Goal: Find specific page/section: Find specific page/section

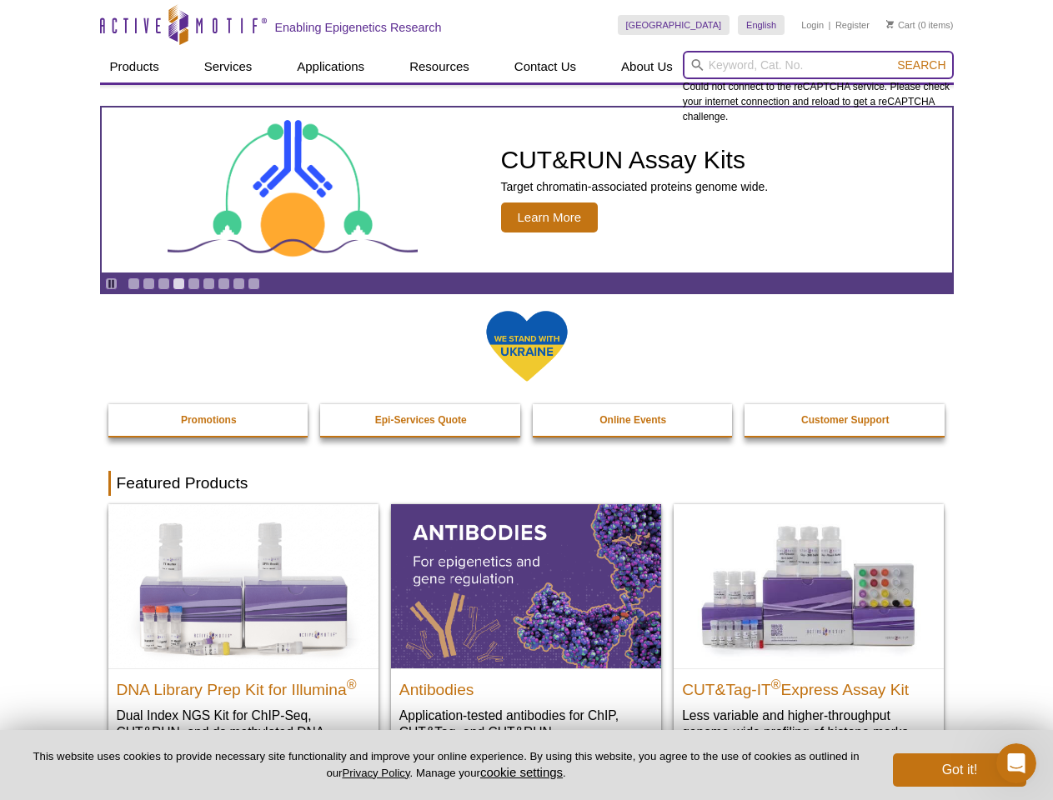
click at [818, 65] on input "search" at bounding box center [818, 65] width 271 height 28
click at [921, 65] on span "Search" at bounding box center [921, 64] width 48 height 13
click at [111, 284] on icon "Pause" at bounding box center [111, 284] width 11 height 11
click at [133, 284] on link "Go to slide 1" at bounding box center [134, 284] width 13 height 13
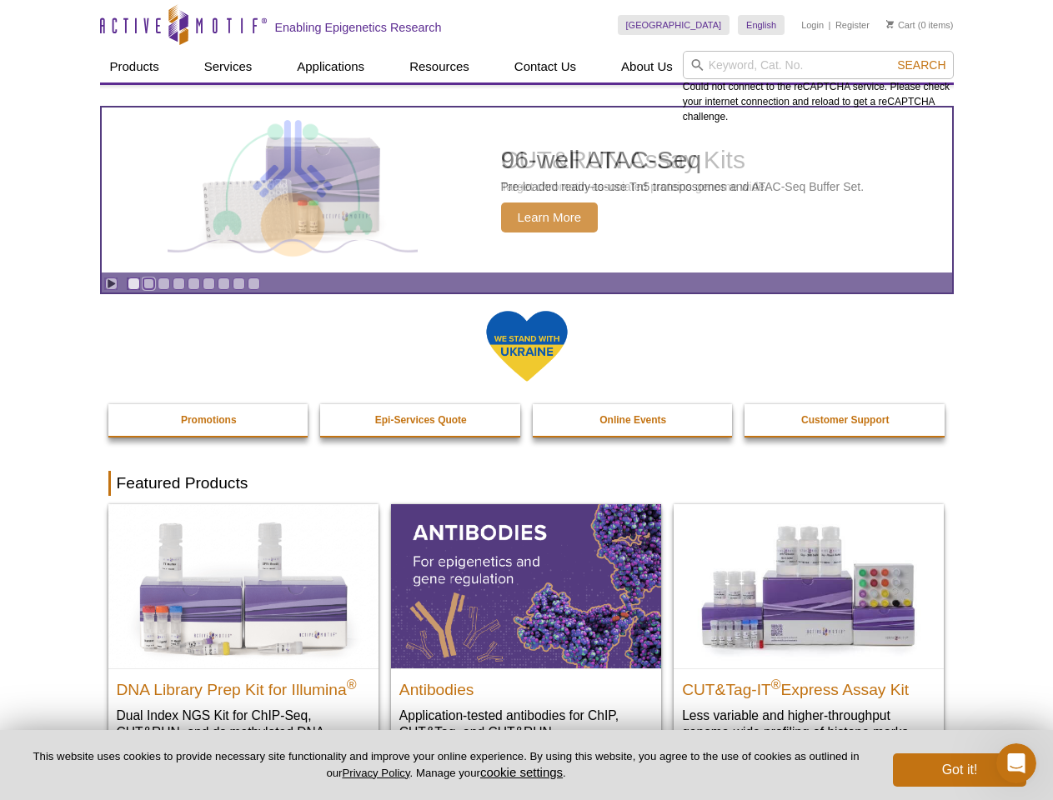
click at [148, 284] on link "Go to slide 2" at bounding box center [149, 284] width 13 height 13
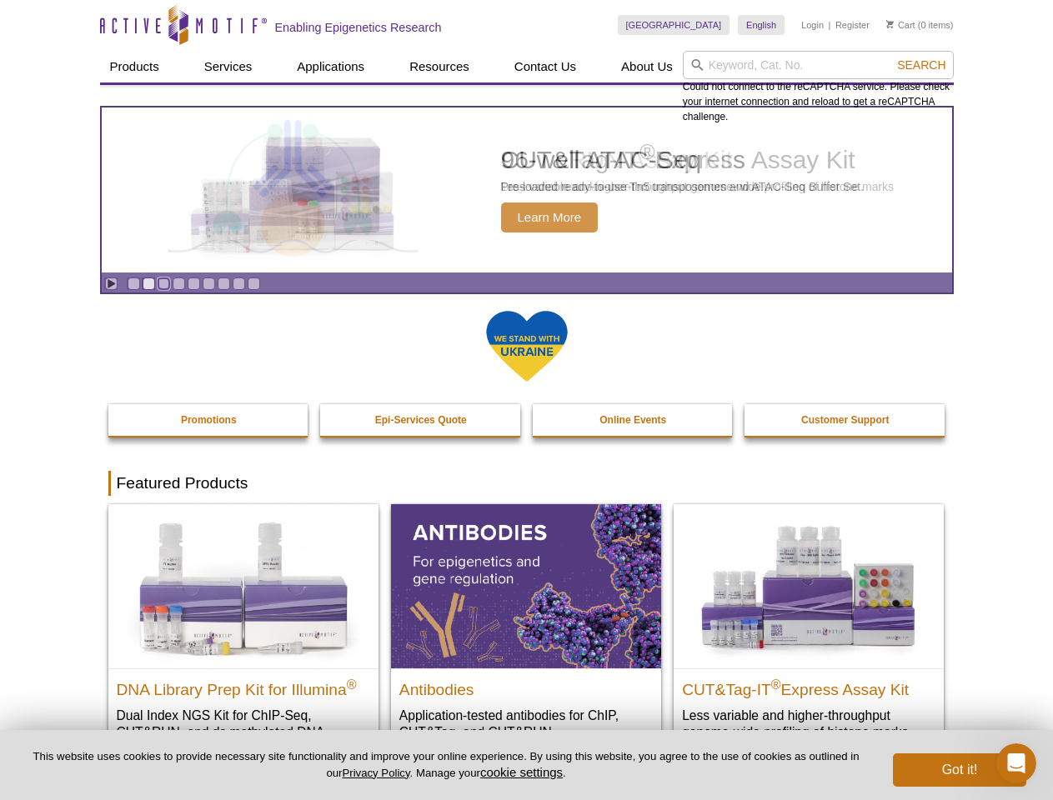
click at [163, 284] on link "Go to slide 3" at bounding box center [164, 284] width 13 height 13
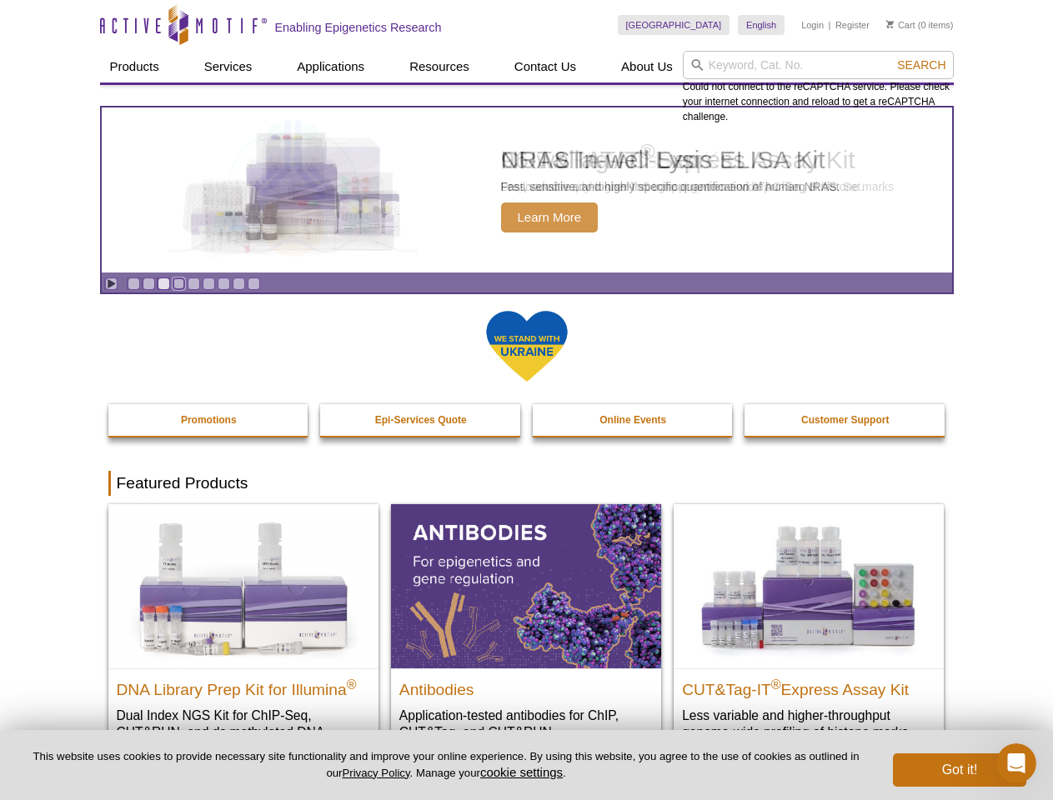
click at [178, 284] on link "Go to slide 4" at bounding box center [179, 284] width 13 height 13
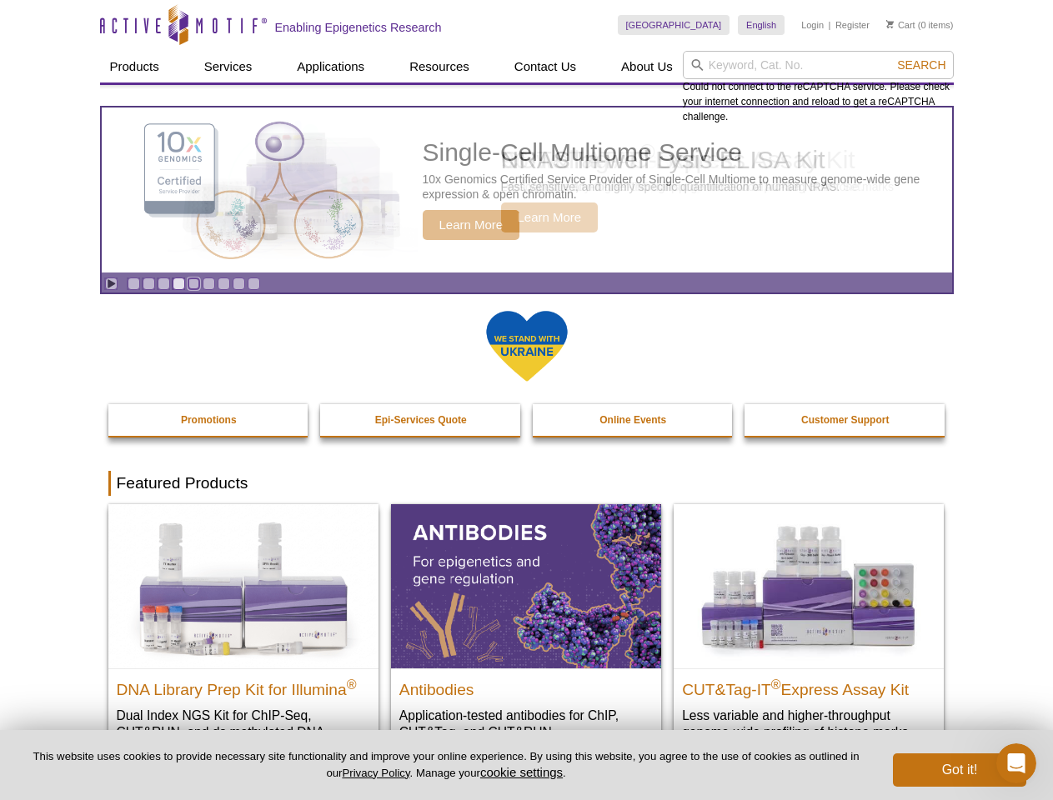
click at [193, 284] on link "Go to slide 5" at bounding box center [194, 284] width 13 height 13
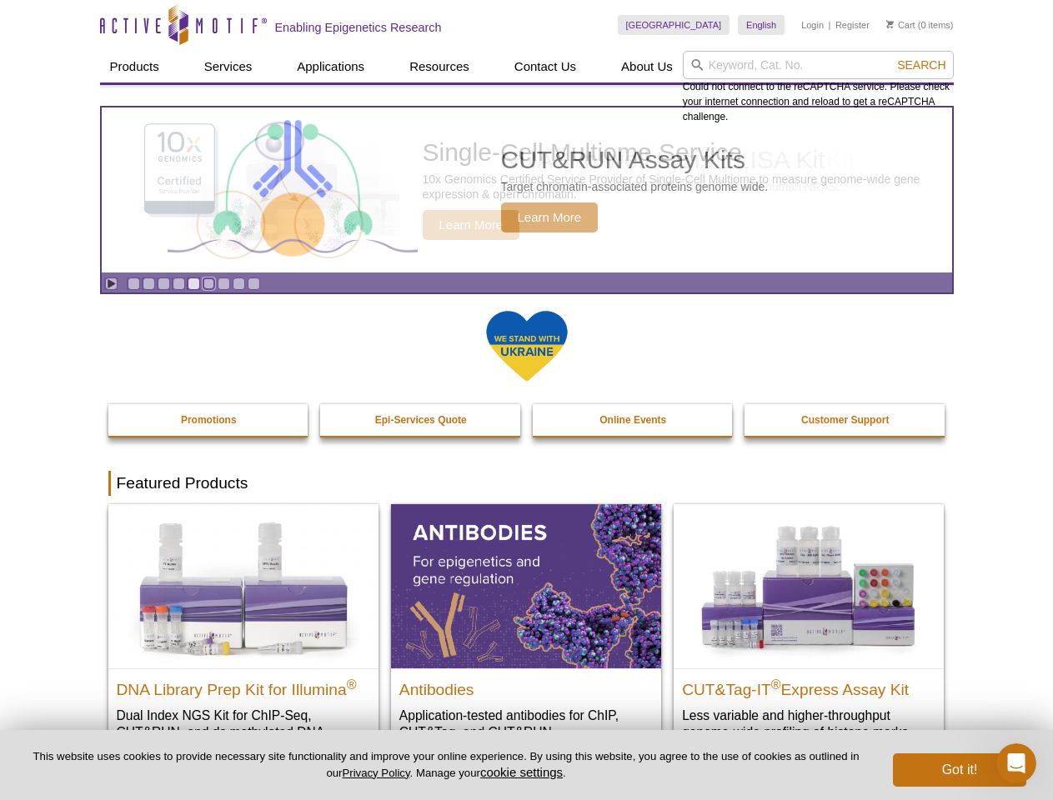
click at [208, 284] on link "Go to slide 6" at bounding box center [209, 284] width 13 height 13
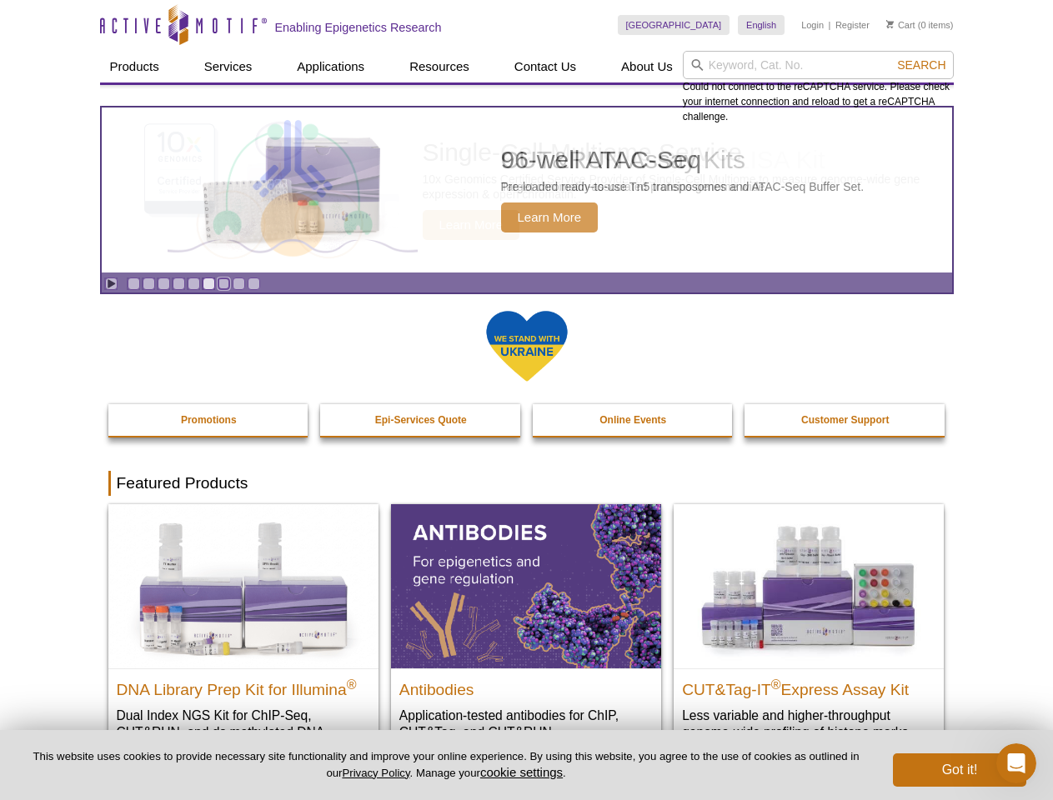
click at [223, 284] on link "Go to slide 7" at bounding box center [224, 284] width 13 height 13
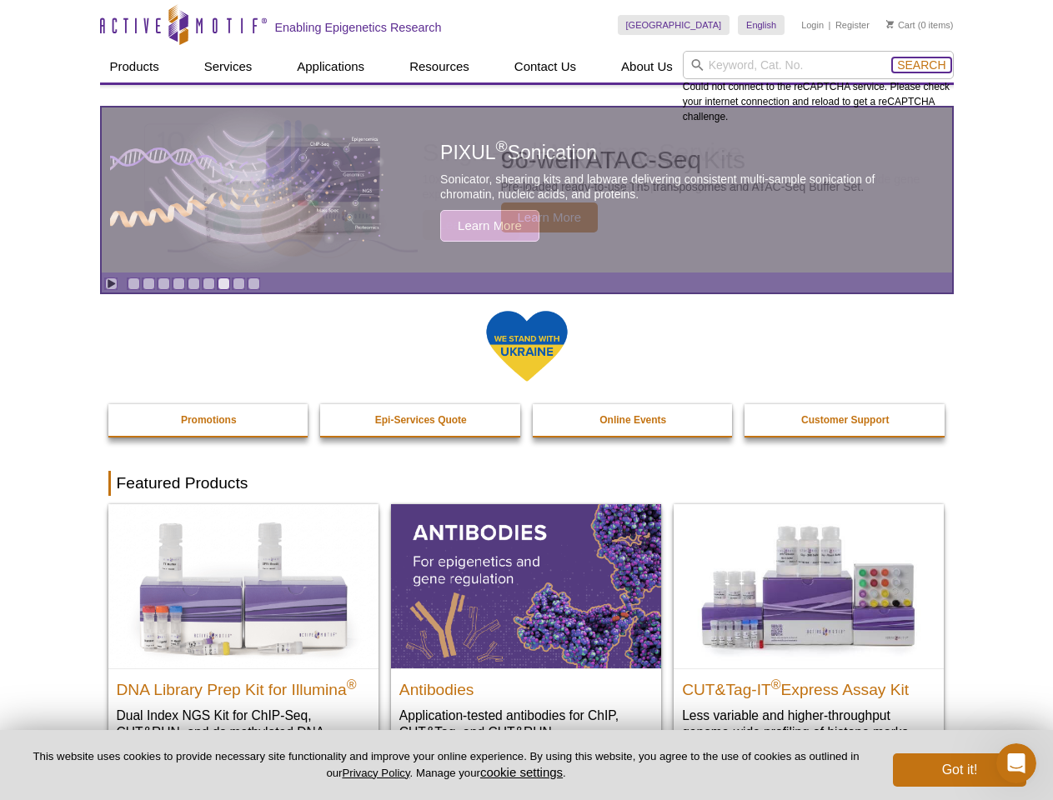
click at [921, 65] on span "Search" at bounding box center [921, 64] width 48 height 13
